Goal: Information Seeking & Learning: Learn about a topic

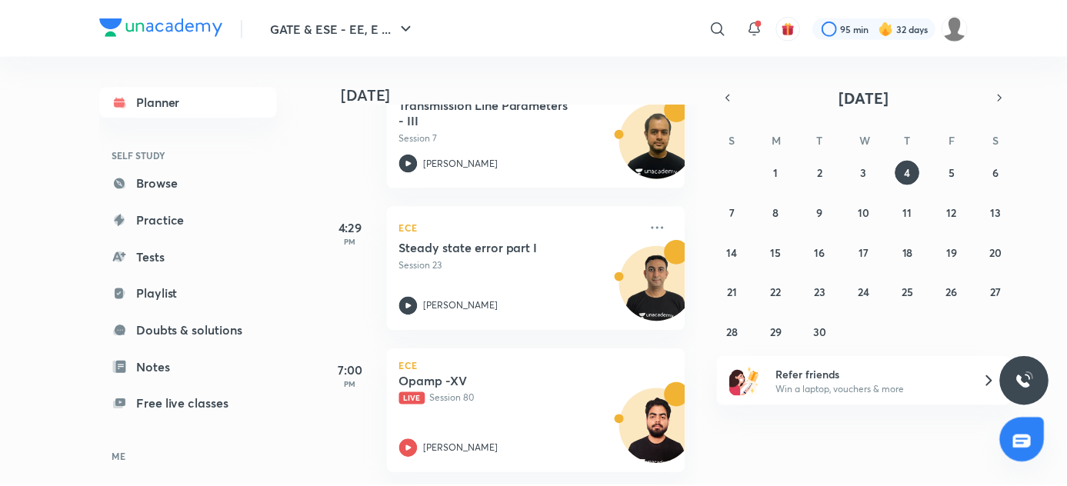
scroll to position [426, 0]
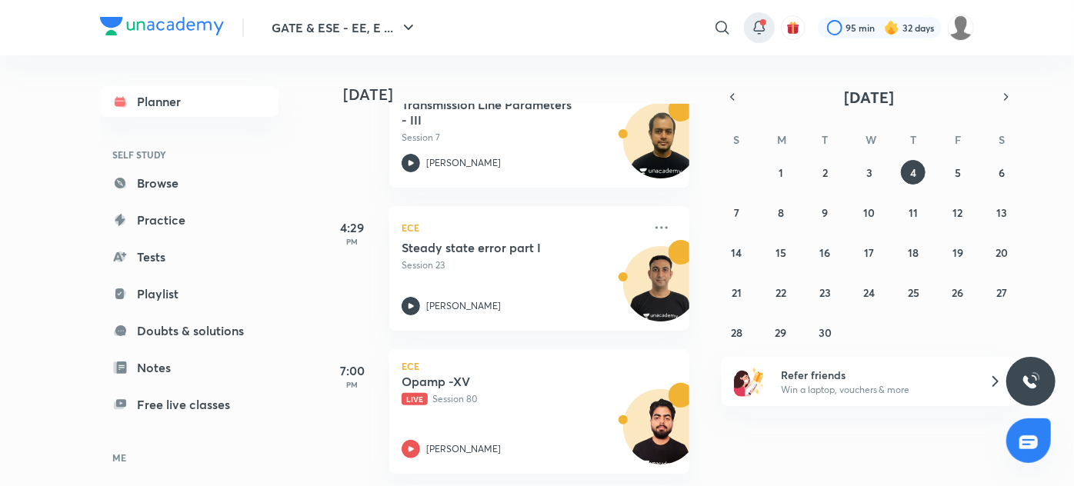
click at [754, 14] on div at bounding box center [759, 27] width 31 height 31
click at [705, 28] on div "​" at bounding box center [596, 27] width 283 height 37
click at [719, 26] on icon at bounding box center [722, 27] width 18 height 18
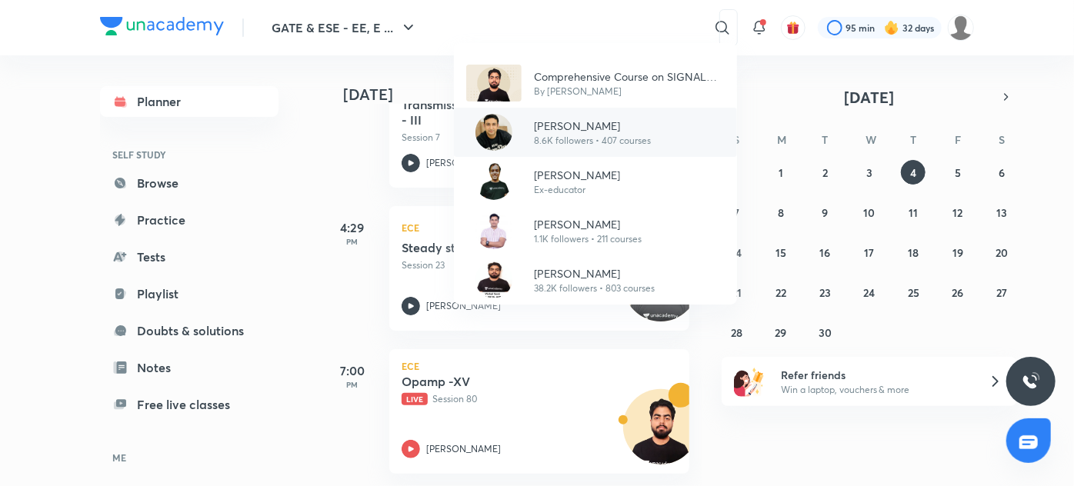
click at [597, 138] on p "8.6K followers • 407 courses" at bounding box center [592, 141] width 117 height 14
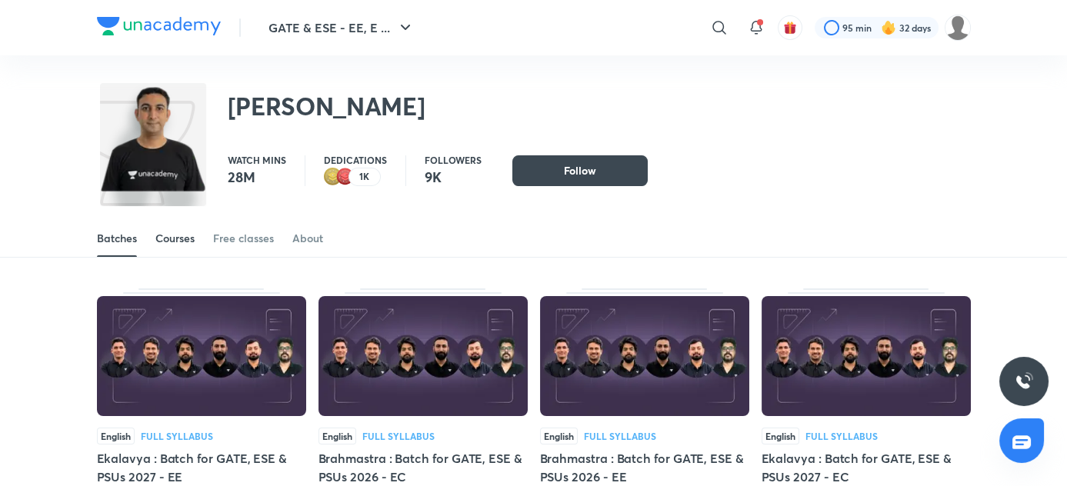
click at [182, 252] on link "Courses" at bounding box center [174, 238] width 39 height 37
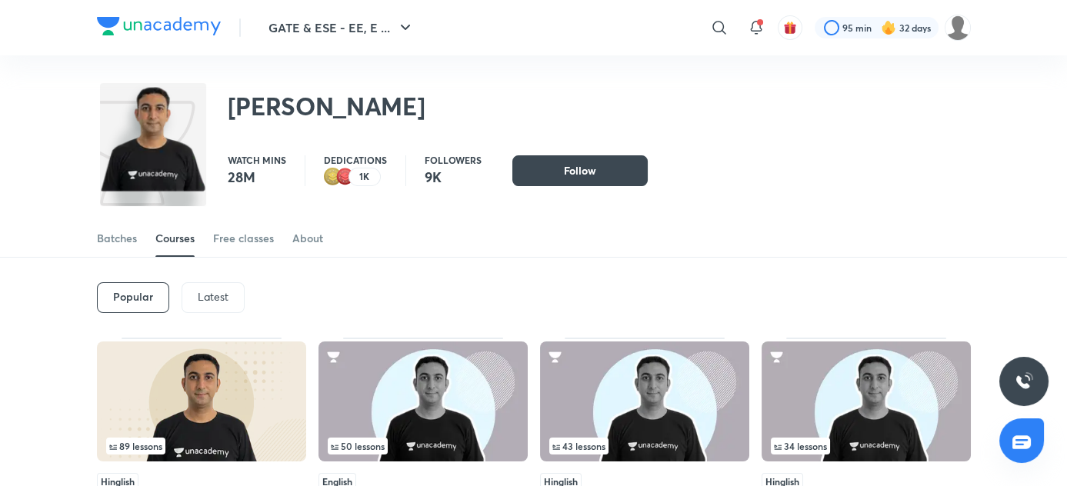
click at [192, 296] on div "Latest" at bounding box center [213, 297] width 63 height 31
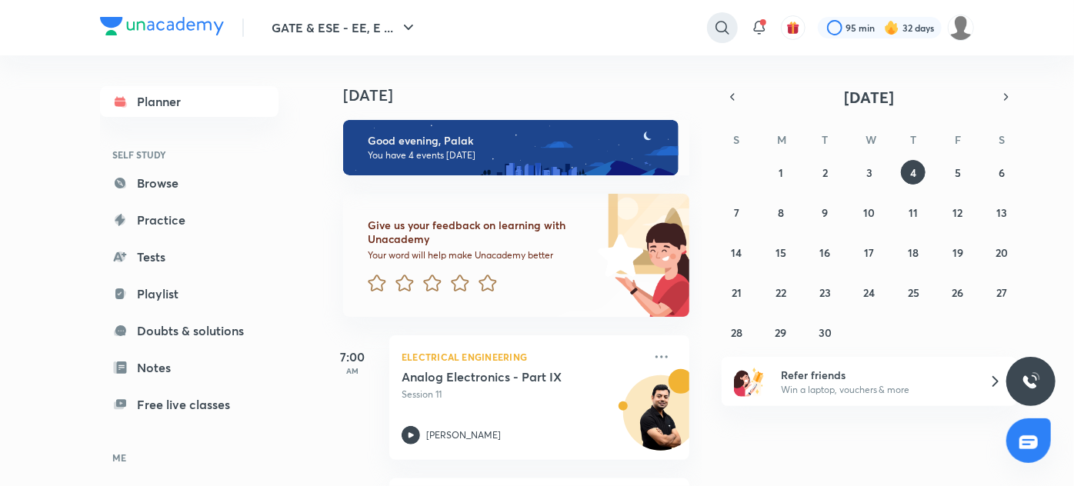
click at [714, 32] on icon at bounding box center [722, 27] width 18 height 18
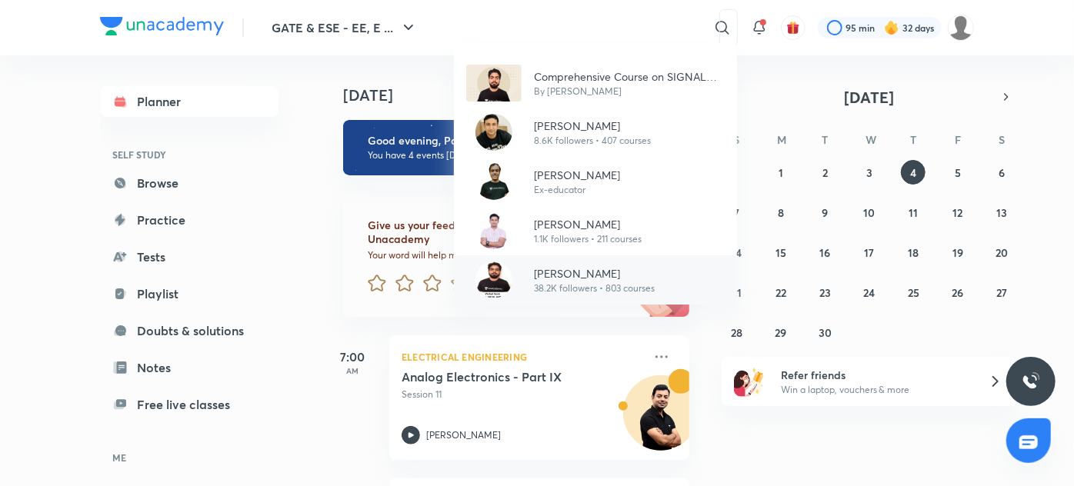
click at [558, 287] on p "38.2K followers • 803 courses" at bounding box center [594, 289] width 121 height 14
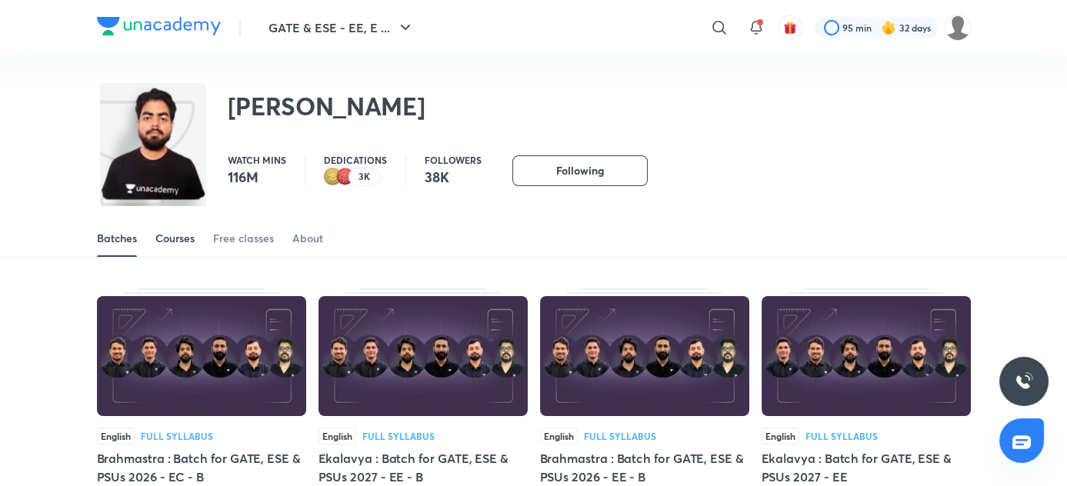
click at [192, 238] on div "Courses" at bounding box center [174, 238] width 39 height 15
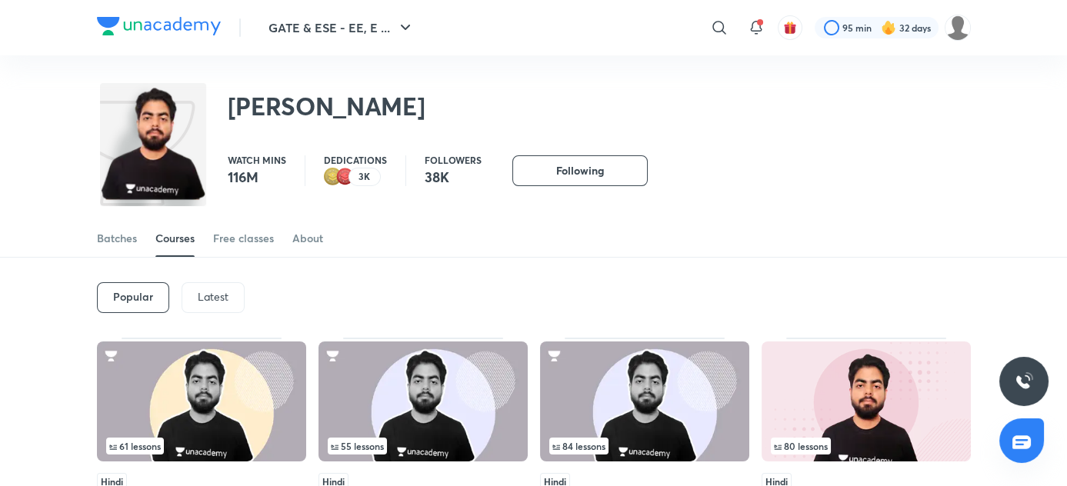
click at [208, 301] on p "Latest" at bounding box center [213, 297] width 31 height 12
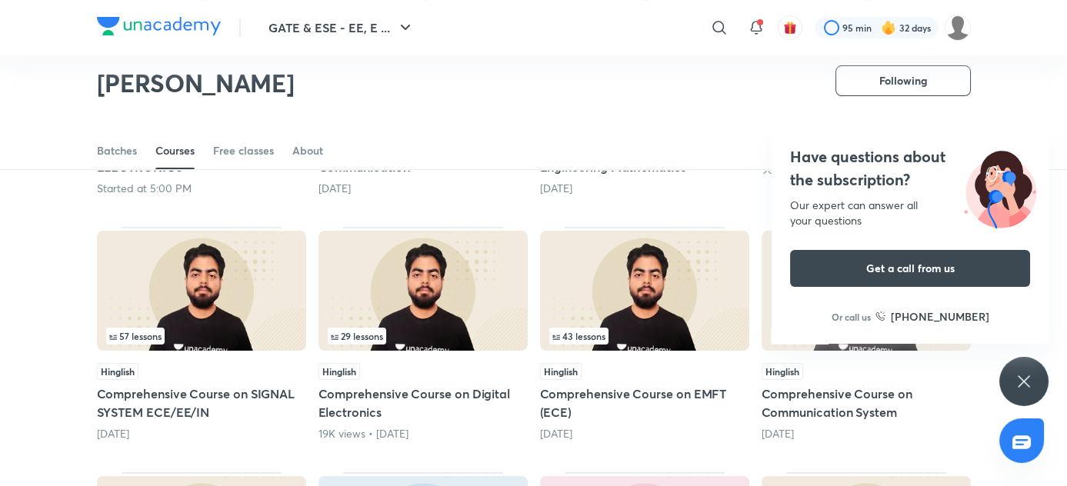
scroll to position [309, 0]
click at [155, 292] on img at bounding box center [201, 291] width 209 height 120
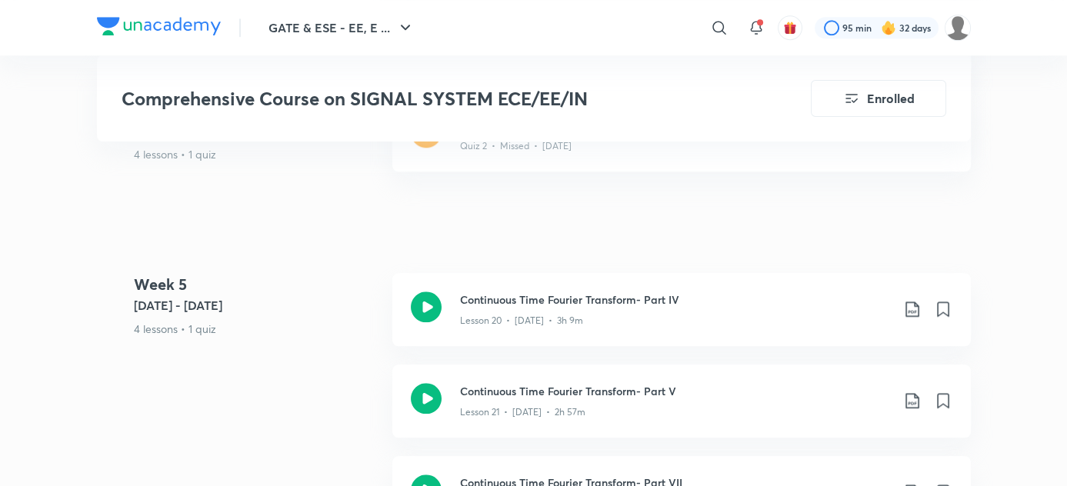
scroll to position [3047, 0]
click at [506, 425] on div "Continuous Time Fourier Transform- Part V Lesson 21 • [DATE] • 2h 57m" at bounding box center [681, 401] width 579 height 73
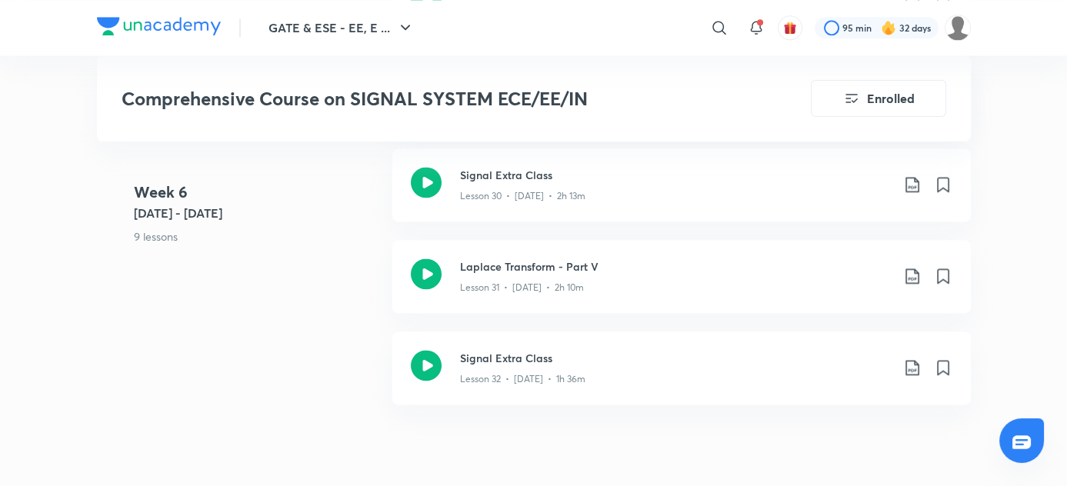
scroll to position [4321, 0]
